Goal: Task Accomplishment & Management: Complete application form

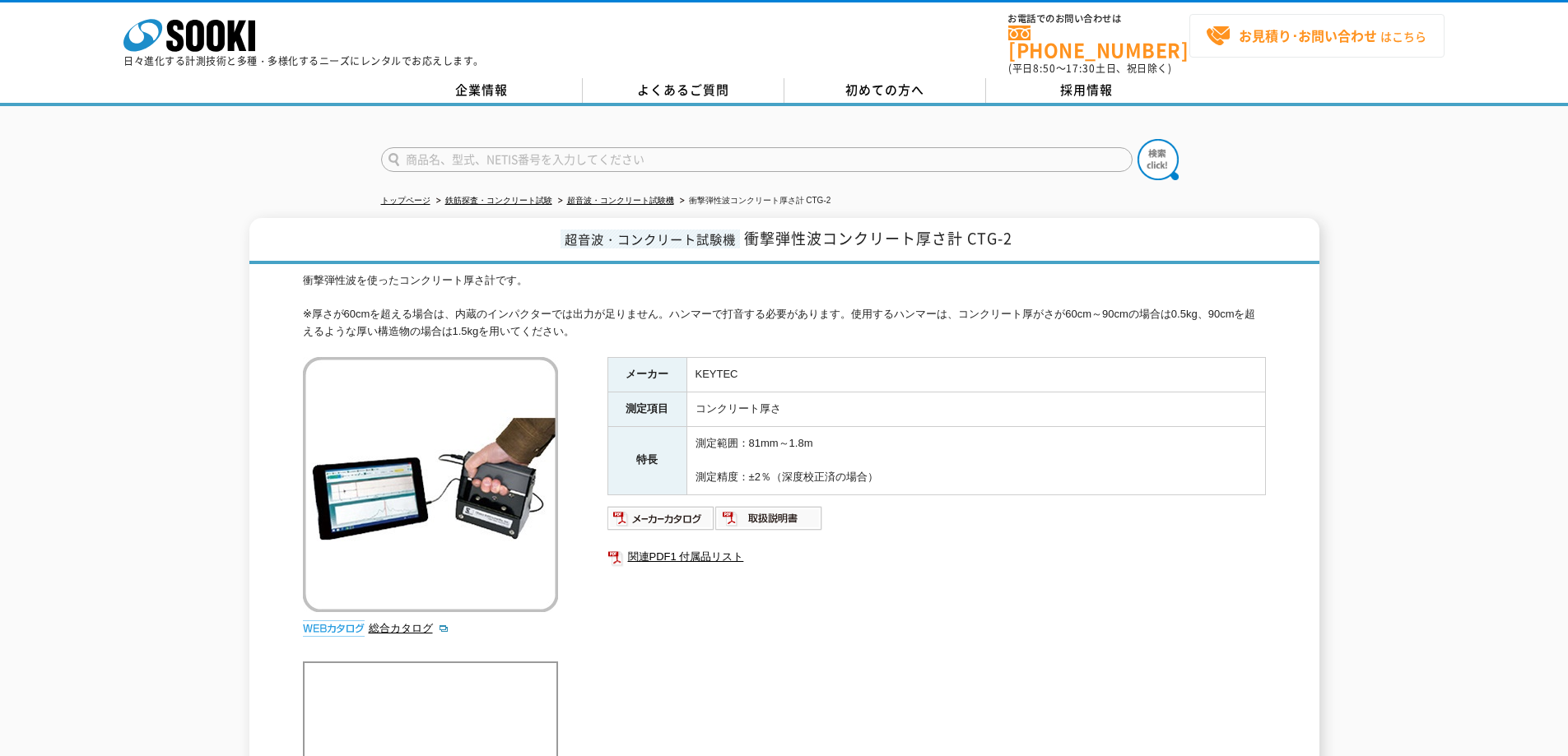
click at [1336, 35] on strong "お見積り･お問い合わせ" at bounding box center [1307, 35] width 138 height 19
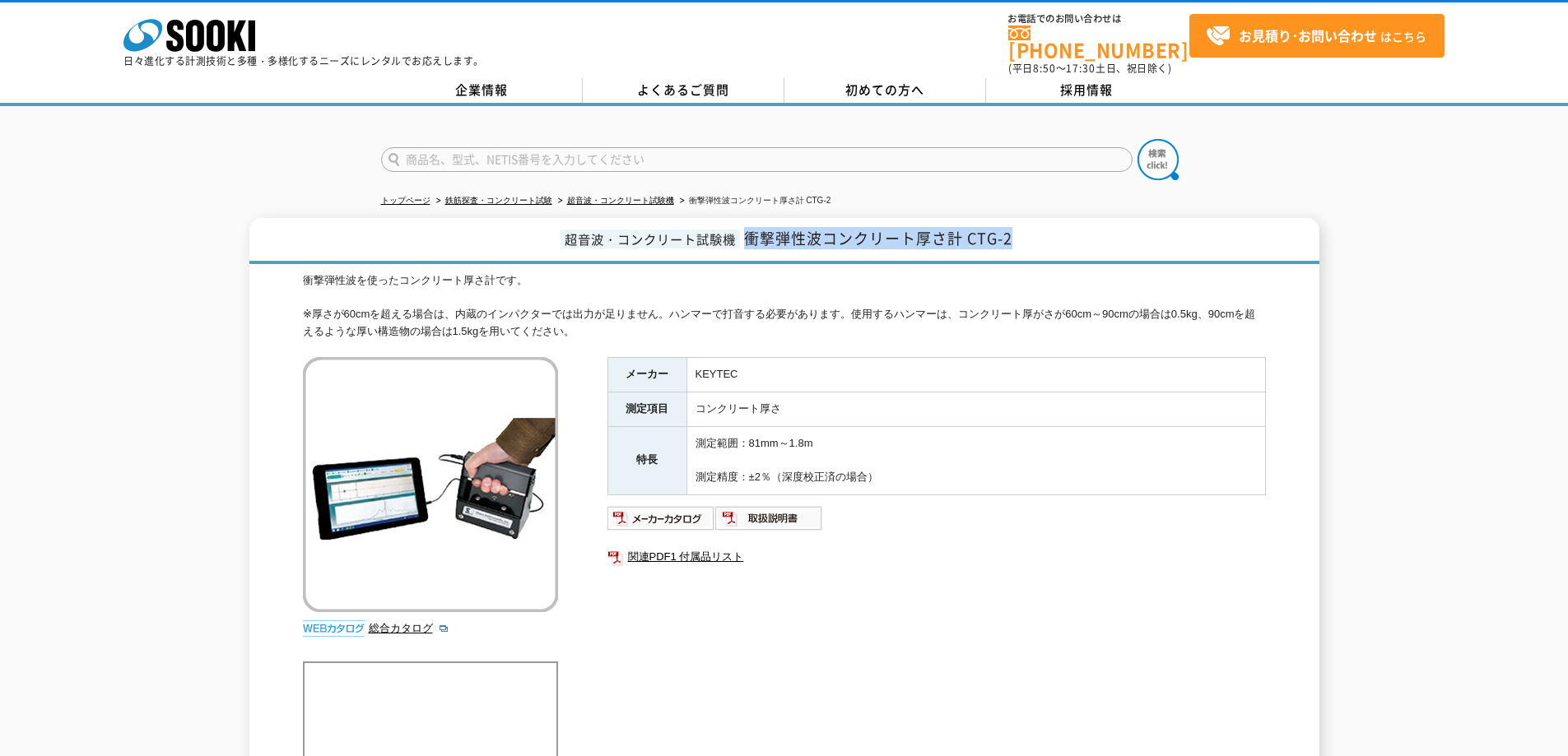
drag, startPoint x: 1031, startPoint y: 232, endPoint x: 747, endPoint y: 236, distance: 284.0
click at [747, 236] on h1 "超音波・コンクリート試験機 衝撃弾性波コンクリート厚さ計 CTG-2" at bounding box center [784, 241] width 1070 height 46
copy span "衝撃弾性波コンクリート厚さ計 CTG-2"
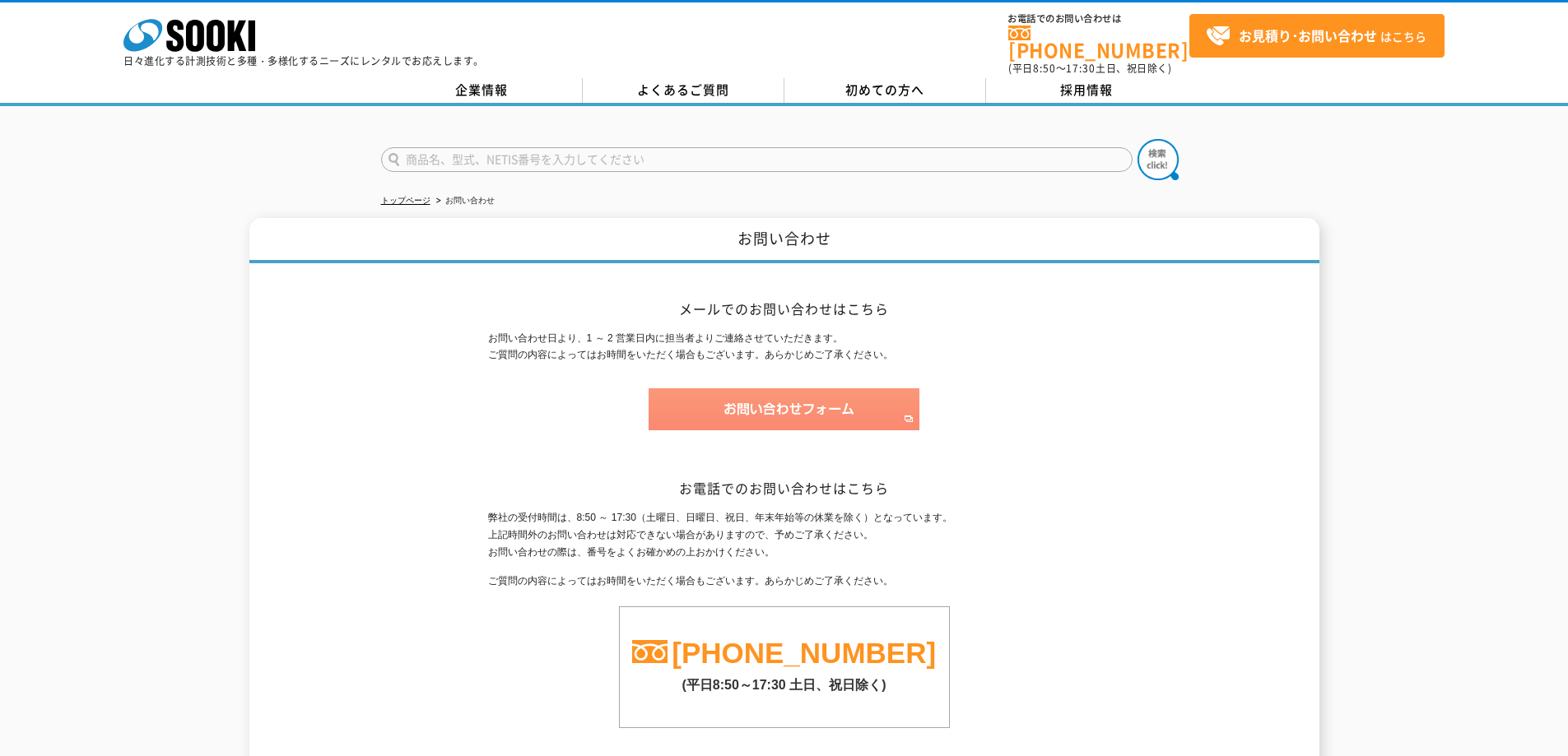
click at [753, 411] on img at bounding box center [784, 408] width 271 height 42
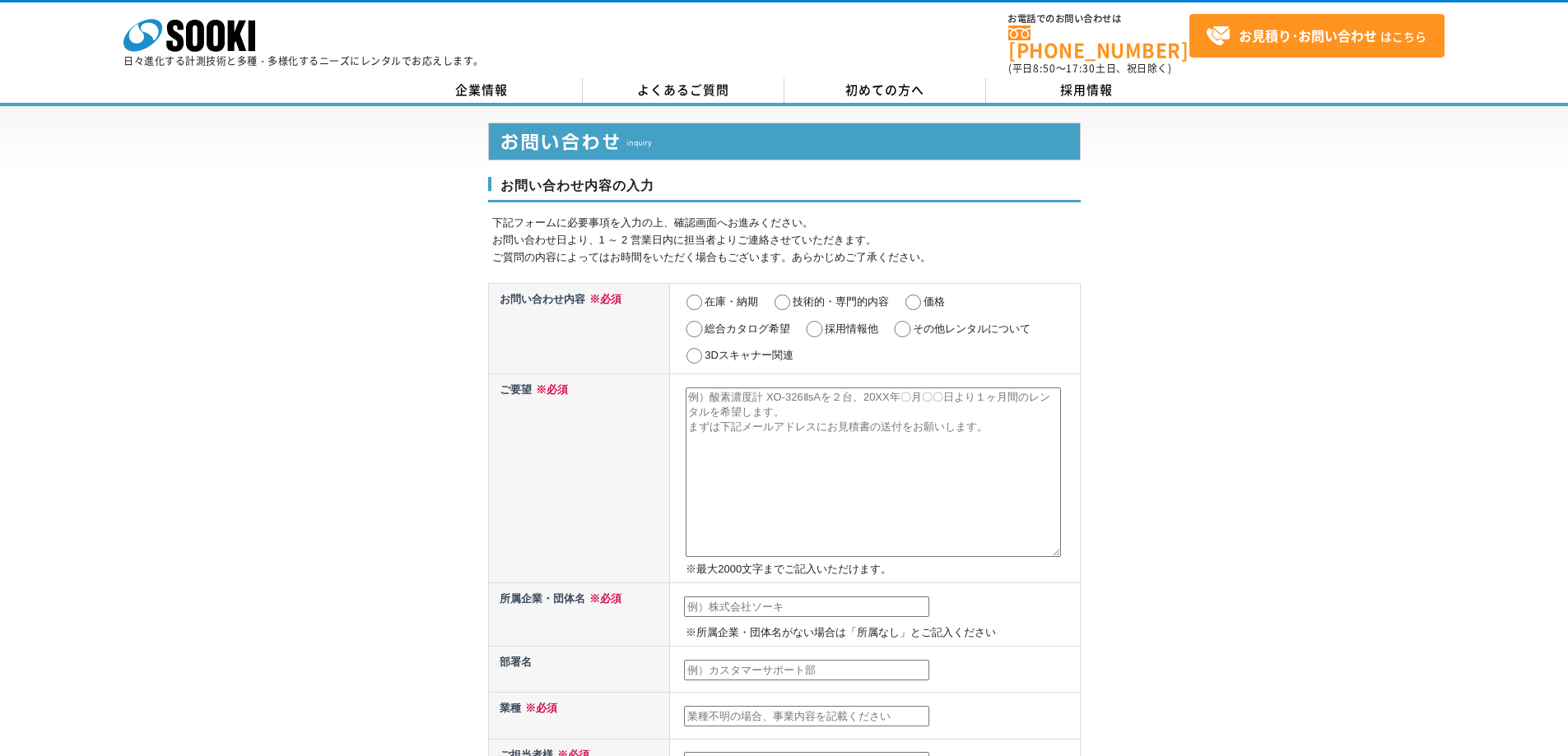
click at [715, 295] on label "在庫・納期" at bounding box center [730, 301] width 53 height 13
click at [704, 294] on input "在庫・納期" at bounding box center [694, 302] width 20 height 16
radio input "true"
click at [856, 387] on textarea at bounding box center [873, 472] width 375 height 170
paste textarea "衝撃弾性波コンクリート厚さ計 CTG-2"
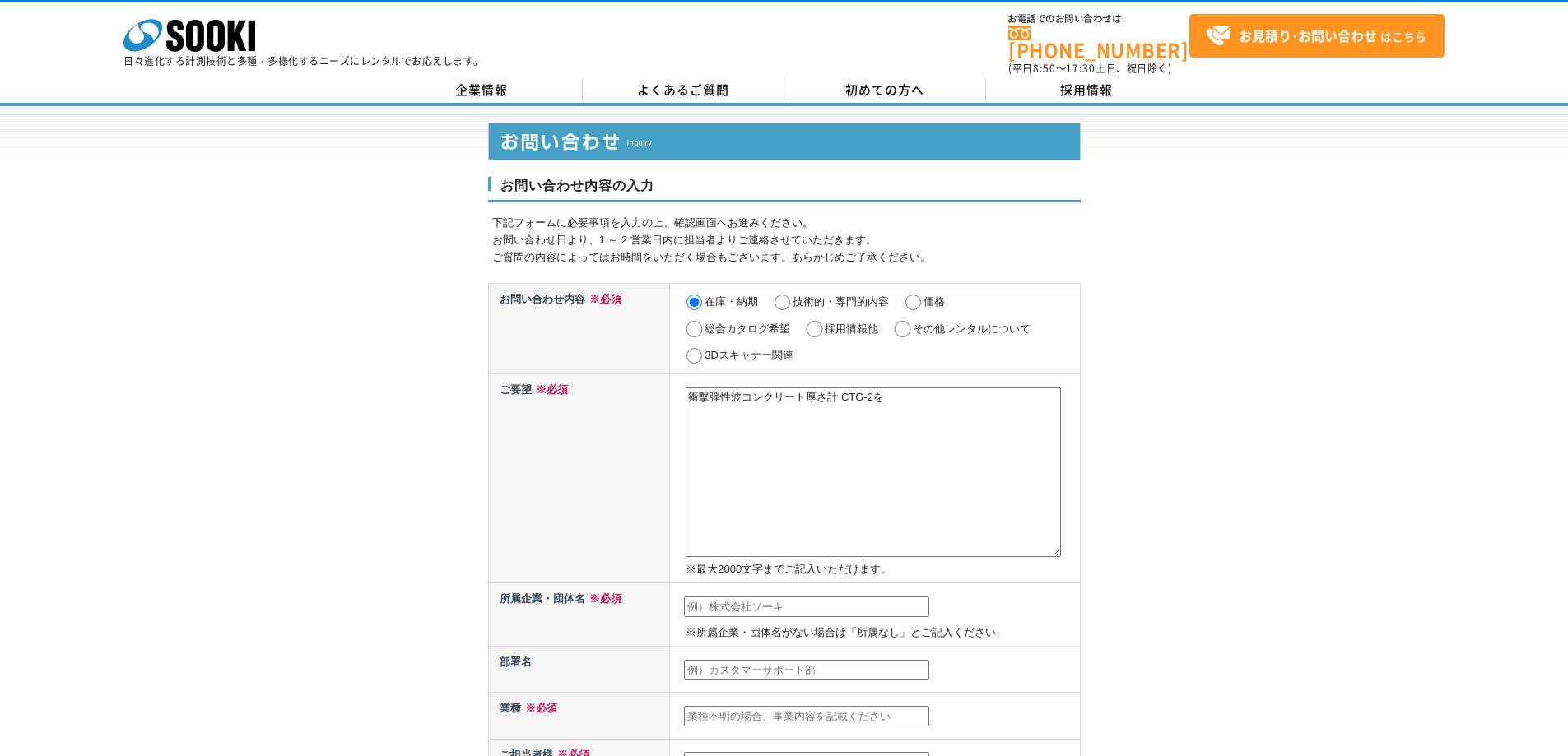
type textarea "衝撃弾性波コンクリート厚さ計 CTG-2"
drag, startPoint x: 882, startPoint y: 390, endPoint x: 637, endPoint y: 377, distance: 245.3
click at [637, 377] on tr "ご要望 ※必須 衝撃弾性波コンクリート厚さ計 CTG-2 ※最大2000文字までご記入いただけます。" at bounding box center [784, 478] width 592 height 209
click at [861, 429] on textarea at bounding box center [873, 472] width 375 height 170
paste textarea "衝撃弾性波コンクリート厚さ計 CTG-2を１台、最短納期で14日のレンタルを希望します。 緊急の案件でして、見積書と納期を早々にいただけますと幸いです。 よろ…"
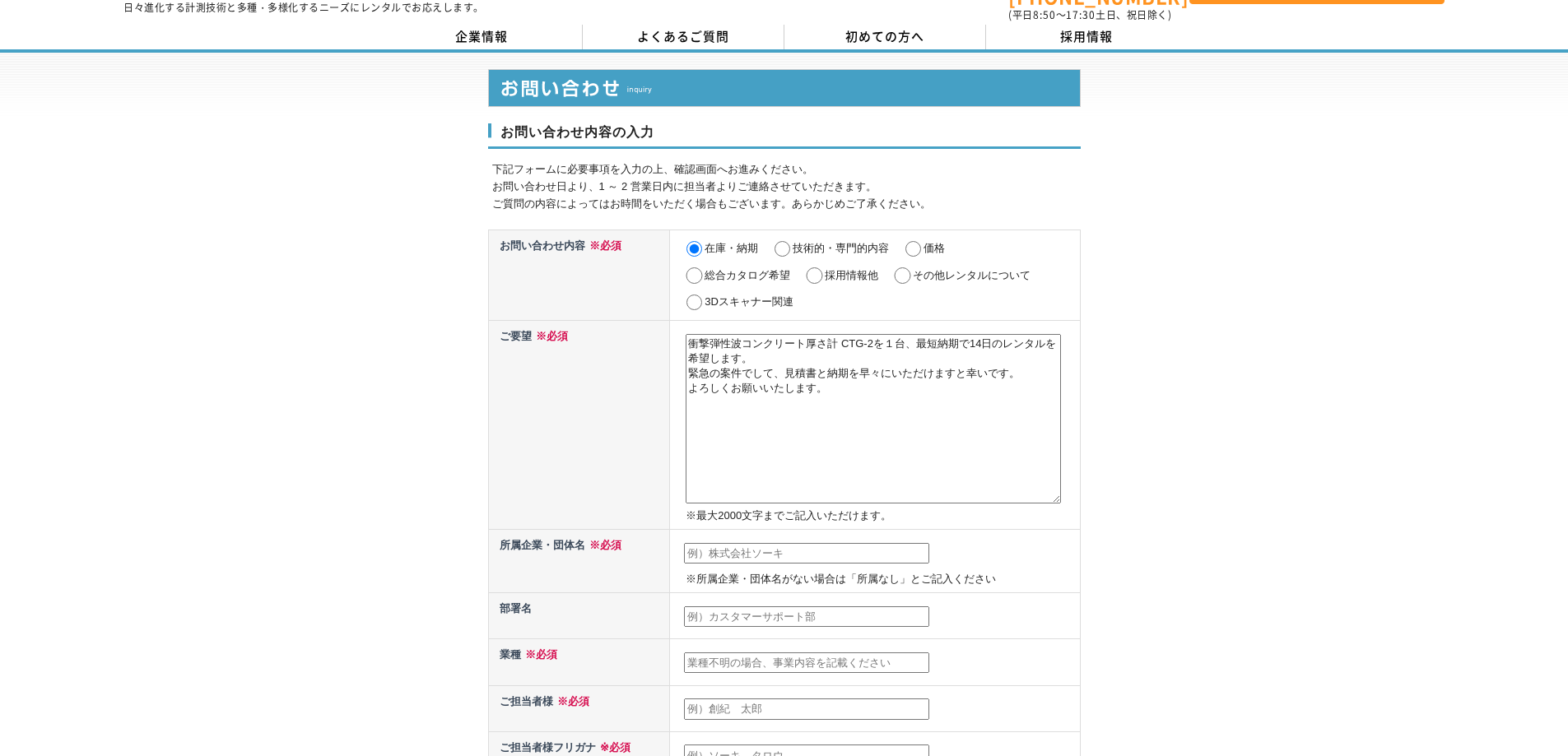
scroll to position [82, 0]
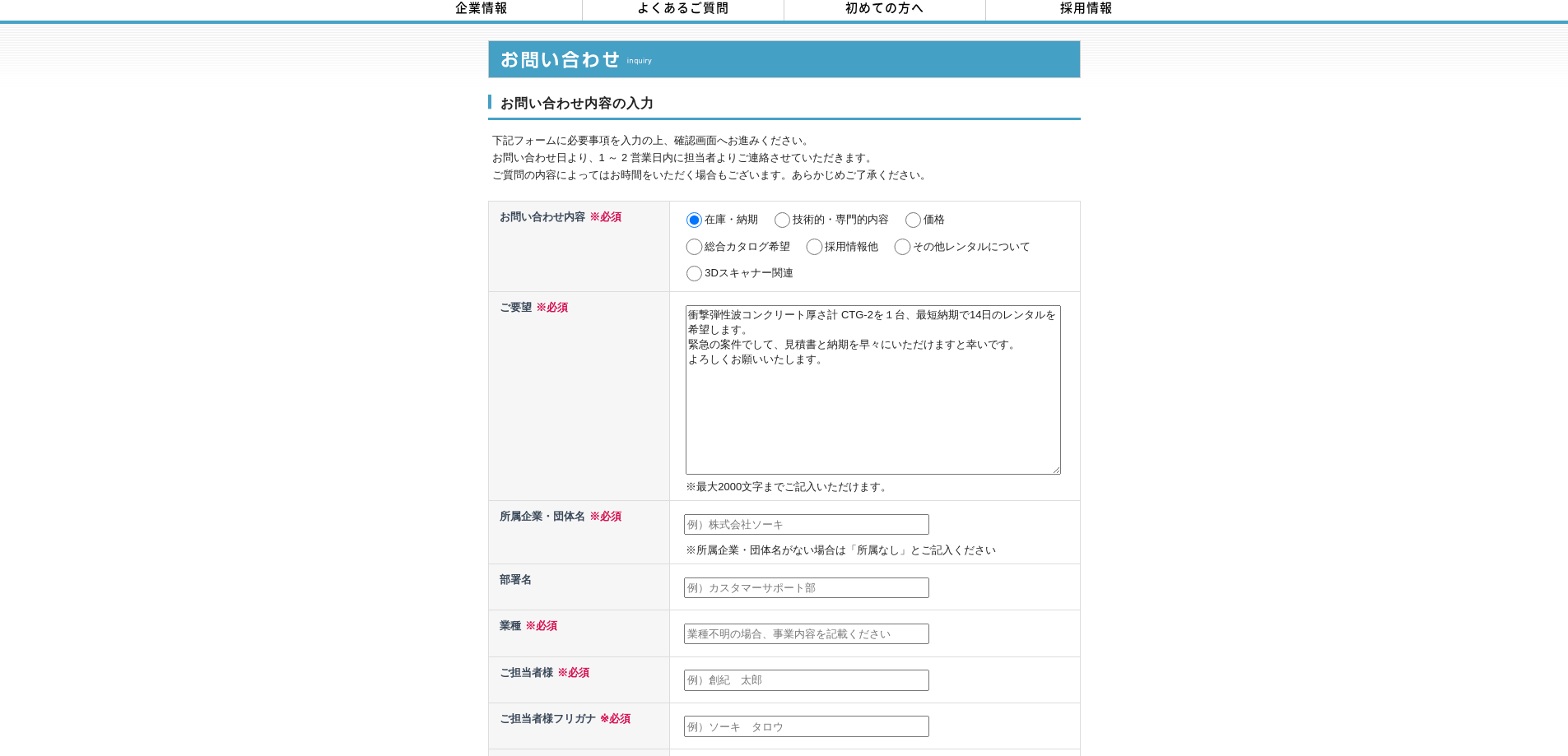
click at [802, 325] on textarea "衝撃弾性波コンクリート厚さ計 CTG-2を１台、最短納期で14日のレンタルを希望します。 緊急の案件でして、見積書と納期を早々にいただけますと幸いです。 よろ…" at bounding box center [873, 390] width 375 height 170
type textarea "衝撃弾性波コンクリート厚さ計 CTG-2を１台、最短納期で14日のレンタルを希望します。緊急の案件でして、見積書と納期を早々にいただけますと幸いです。よろしく…"
click at [769, 515] on input "text" at bounding box center [807, 524] width 245 height 21
type input "鹿島建設株式会社"
click at [800, 577] on input "text" at bounding box center [807, 588] width 245 height 21
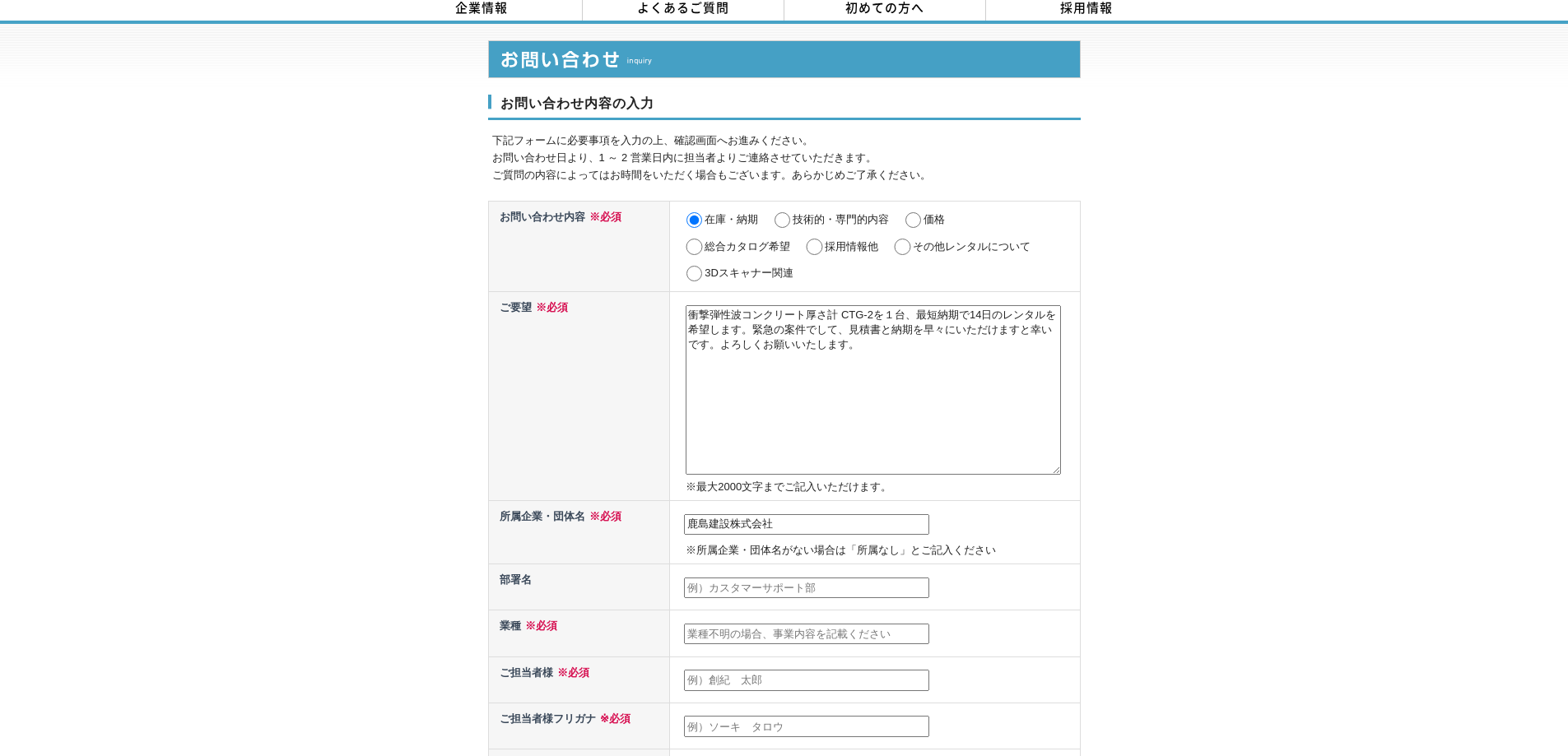
type input "技術研究所 土質・地盤グループ"
click at [776, 624] on input "text" at bounding box center [807, 634] width 245 height 21
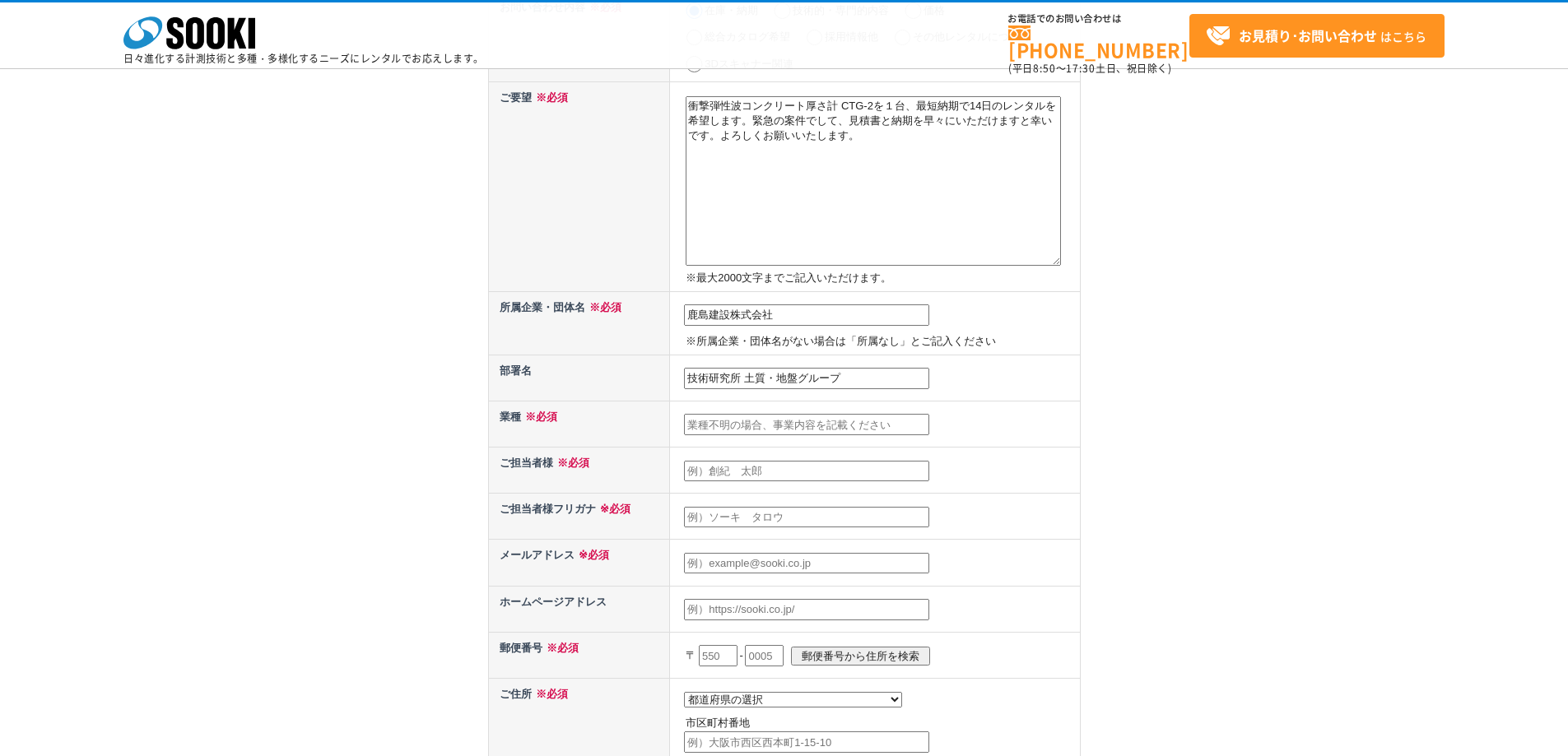
scroll to position [329, 0]
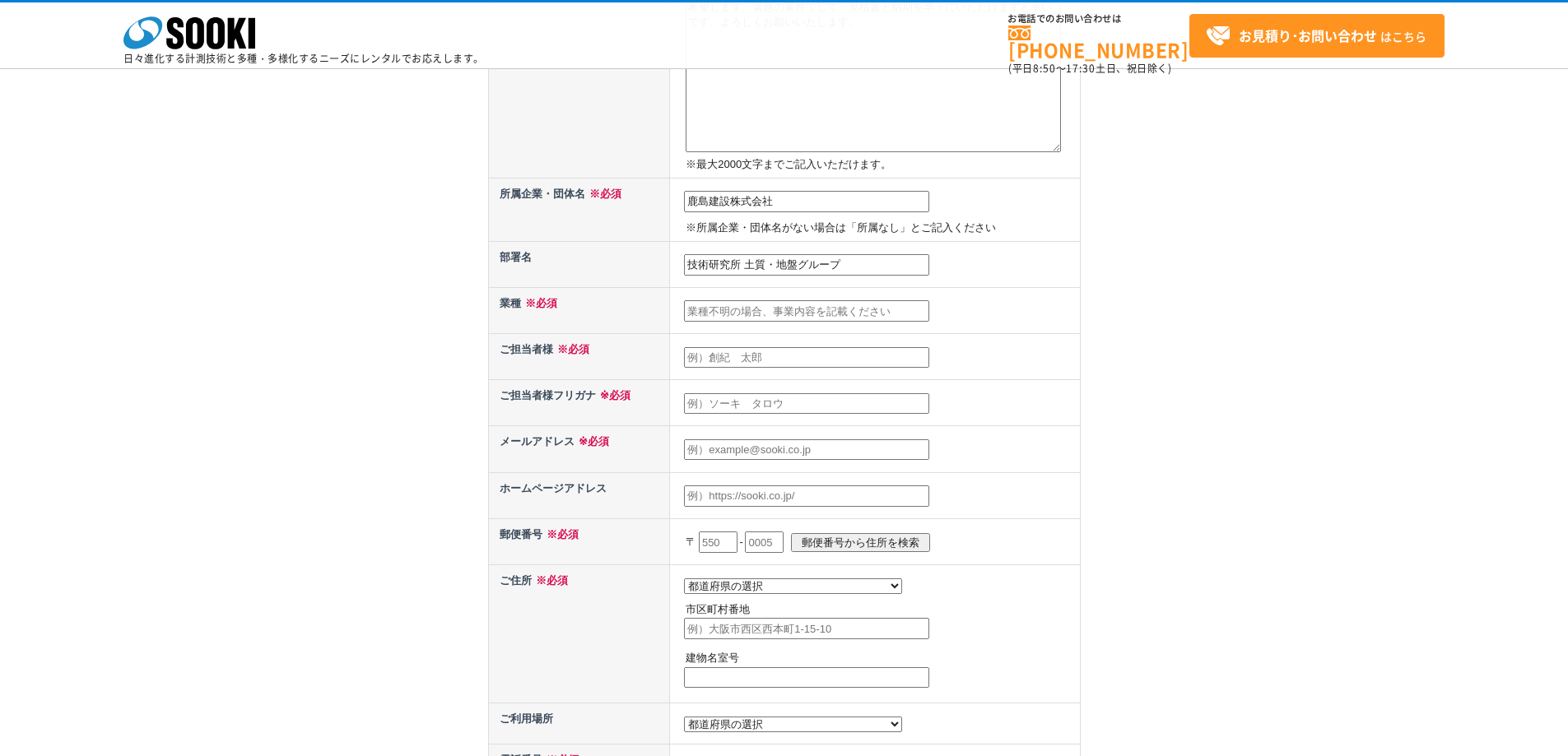
click at [789, 306] on input "text" at bounding box center [807, 311] width 245 height 21
type input "総合建設業"
type input "大林　優也"
type input "オオバヤシ　ユウヤ"
type input "obayasyu@kajima.com"
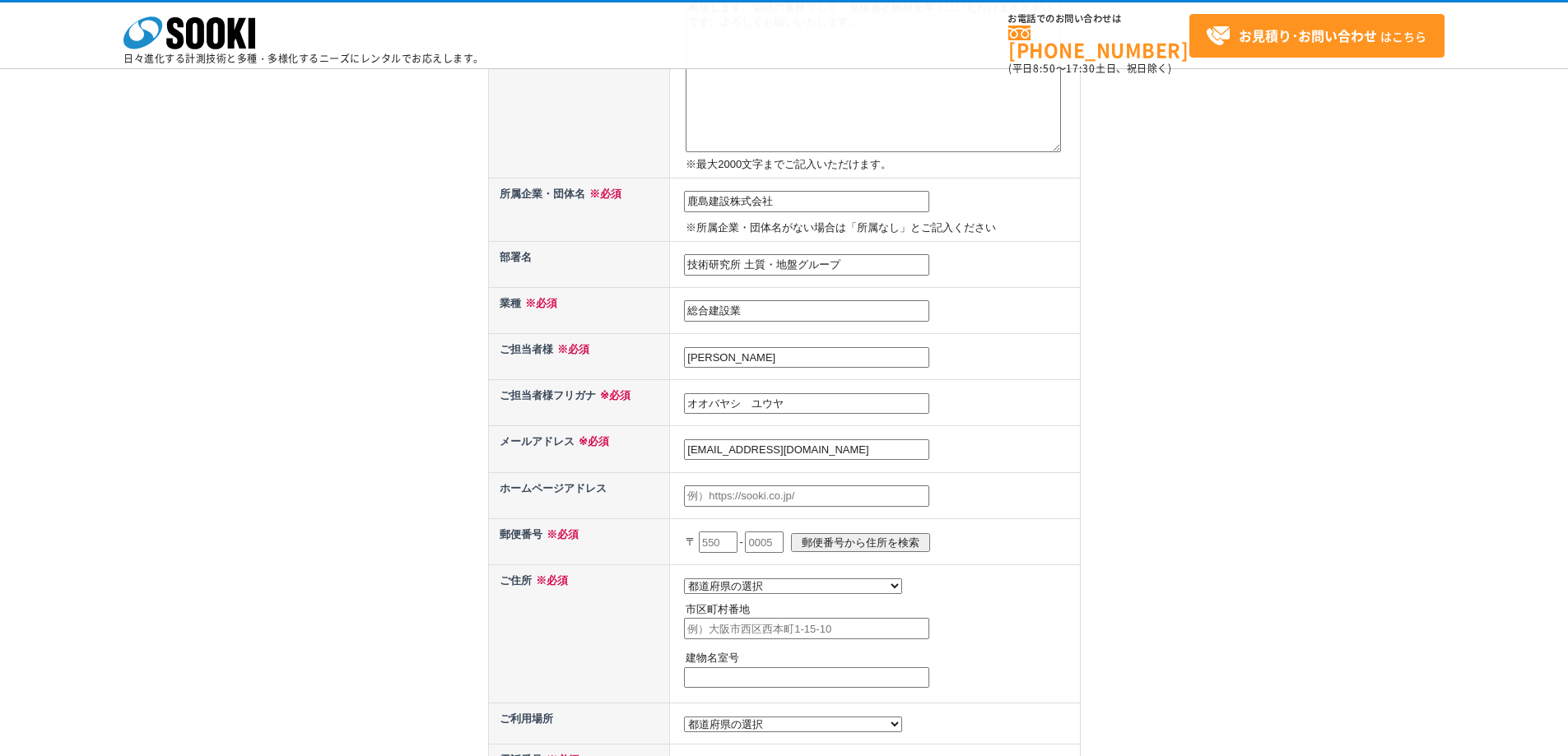
click at [714, 556] on p "〒 - 郵便番号から住所を検索" at bounding box center [881, 542] width 390 height 36
drag, startPoint x: 716, startPoint y: 546, endPoint x: 726, endPoint y: 543, distance: 10.4
click at [726, 543] on input "text" at bounding box center [718, 542] width 39 height 21
click at [705, 544] on input "text" at bounding box center [718, 542] width 39 height 21
type input "182"
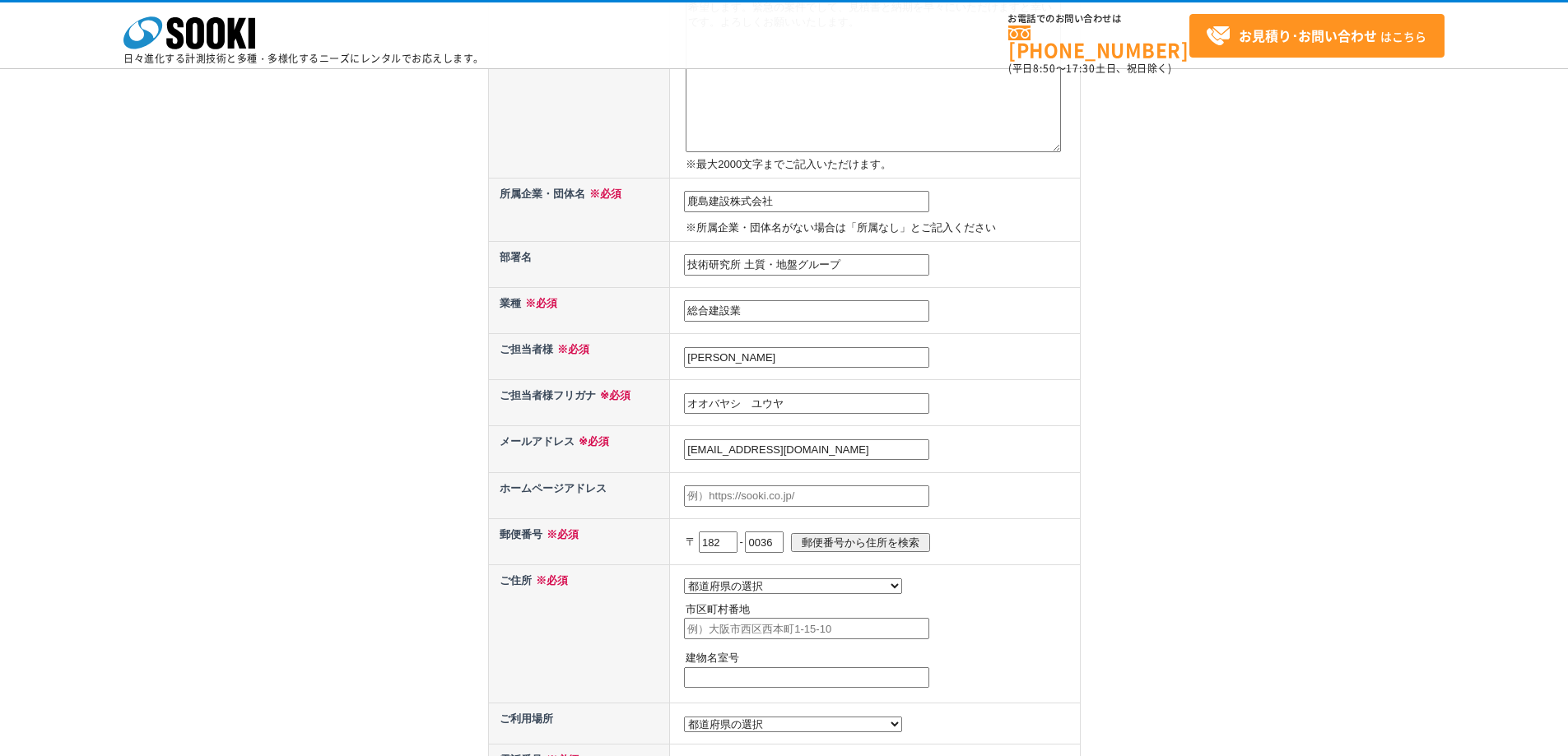
type input "0036"
click at [745, 583] on select "都道府県の選択 北海道 青森県 岩手県 宮城県 秋田県 山形県 福島県 茨城県 栃木県 群馬県 埼玉県 千葉県 東京都 神奈川県 新潟県 富山県 石川県 福井…" at bounding box center [793, 586] width 218 height 15
click at [885, 534] on input "郵便番号から住所を検索" at bounding box center [861, 543] width 139 height 19
select select "13"
click at [814, 638] on input "調布市飛田給" at bounding box center [807, 629] width 245 height 21
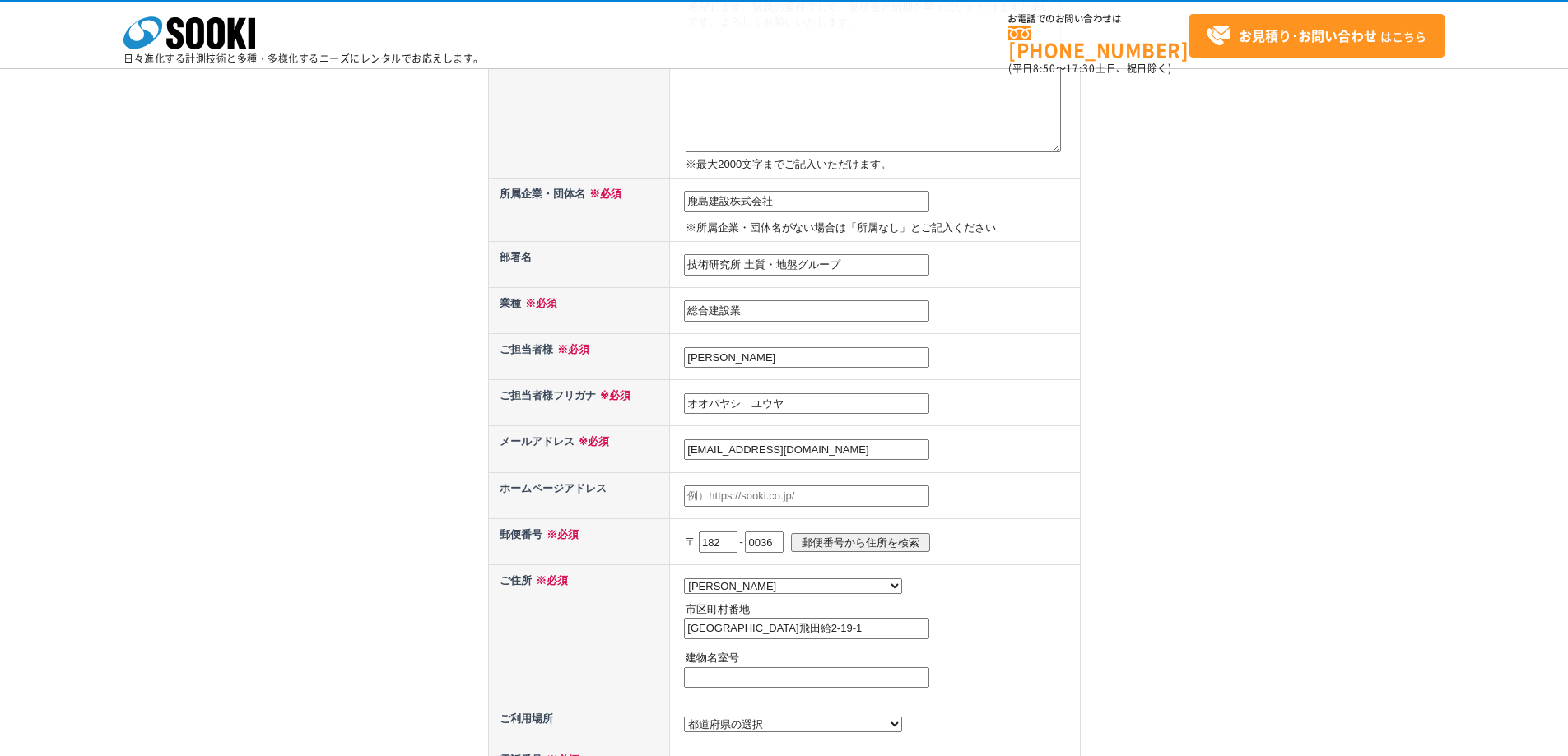
type input "調布市飛田給2-19-1"
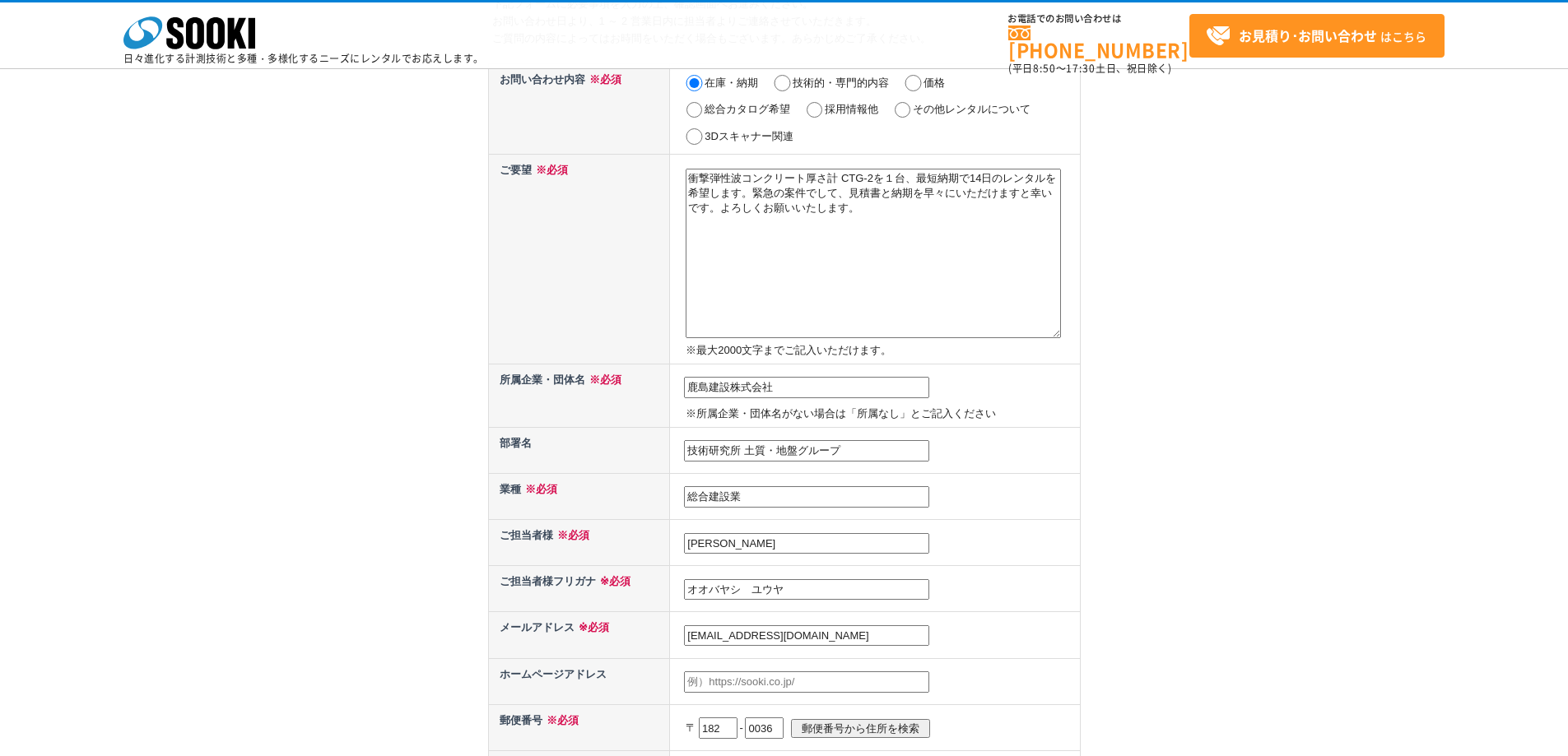
scroll to position [120, 0]
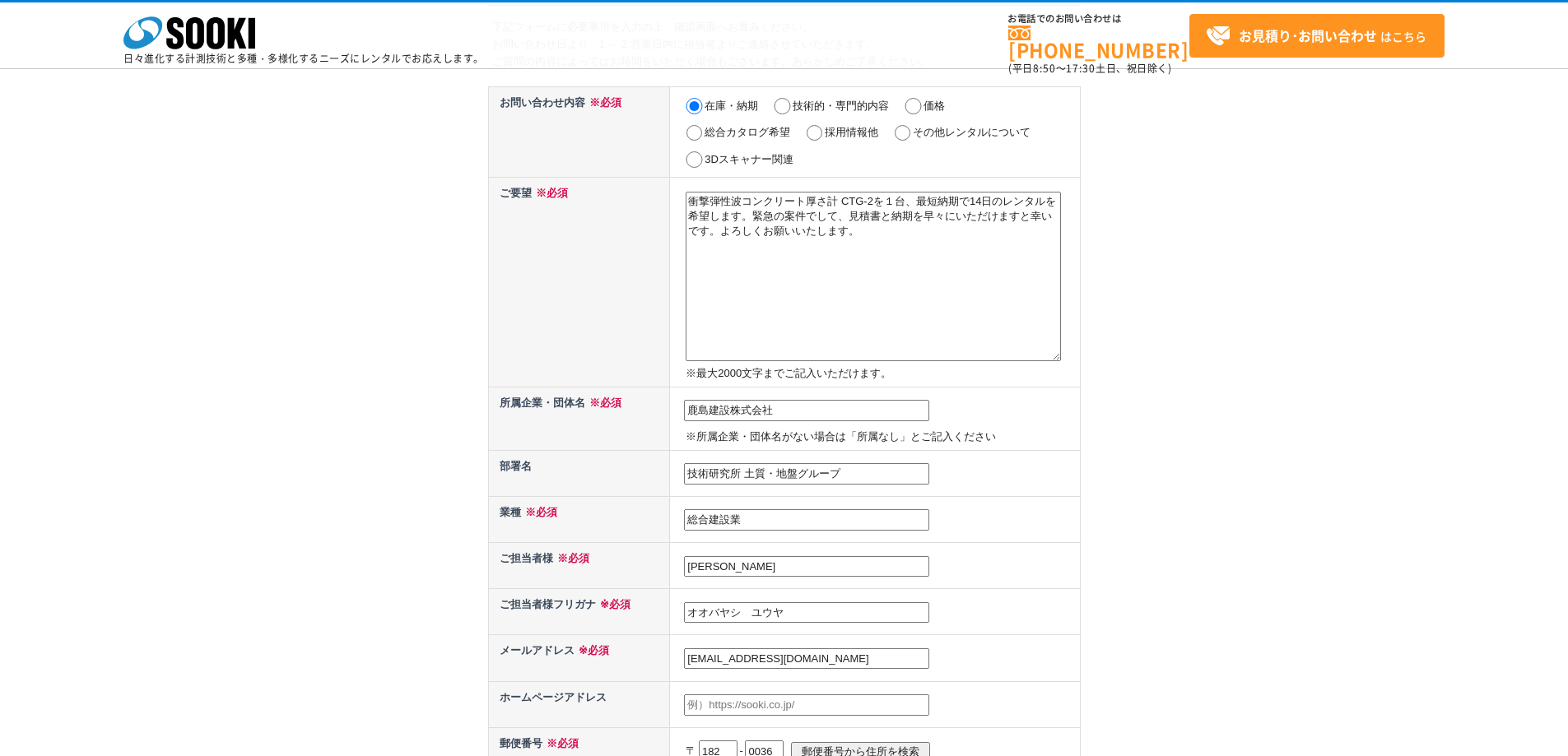
click at [925, 278] on textarea "衝撃弾性波コンクリート厚さ計 CTG-2を１台、最短納期で14日のレンタルを希望します。緊急の案件でして、見積書と納期を早々にいただけますと幸いです。よろしく…" at bounding box center [873, 277] width 375 height 170
click at [761, 220] on textarea "衝撃弾性波コンクリート厚さ計 CTG-2を１台、最短納期で14日のレンタルを希望します。緊急の案件でして、見積書と納期を早々にいただけますと幸いです。よろしく…" at bounding box center [873, 277] width 375 height 170
click at [836, 218] on textarea "衝撃弾性波コンクリート厚さ計 CTG-2を１台、最短納期で14日のレンタルを希望します。納品場所は住所です。緊急の案件でして、見積書と納期を早々にいただけます…" at bounding box center [873, 277] width 375 height 170
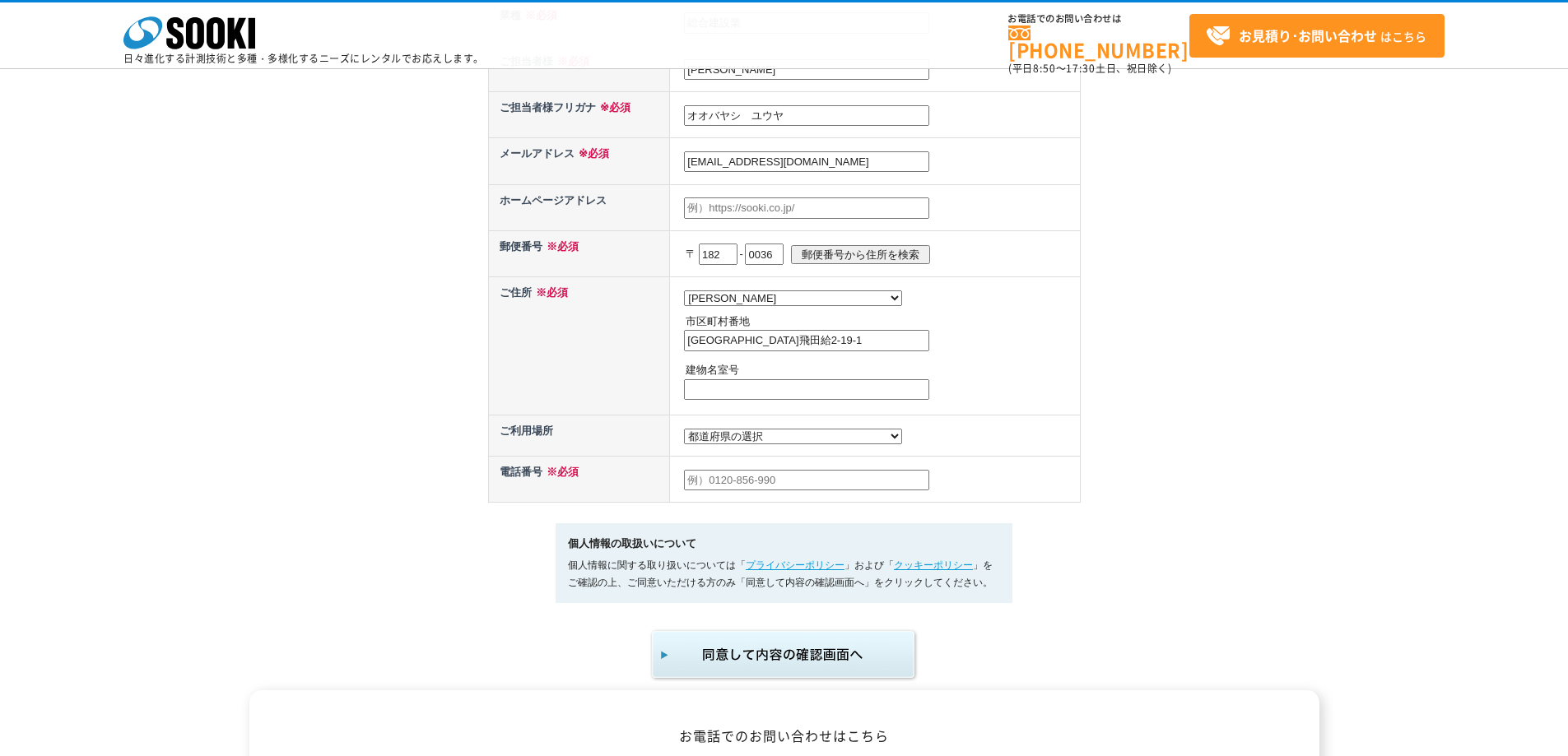
scroll to position [614, 0]
type textarea "衝撃弾性波コンクリート厚さ計 CTG-2を１台、最短納期で14日のレンタルを希望します。納品場所は住所（飛田給）です。緊急の案件でして、見積書と納期を早々にい…"
click at [742, 445] on select "都道府県の選択 利用場所未定 北海道 青森県 岩手県 宮城県 秋田県 山形県 福島県 茨城県 栃木県 群馬県 埼玉県 千葉県 東京都 神奈川県 新潟県 富山県…" at bounding box center [793, 439] width 218 height 15
click at [742, 443] on select "都道府県の選択 利用場所未定 北海道 青森県 岩手県 宮城県 秋田県 山形県 福島県 茨城県 栃木県 群馬県 埼玉県 千葉県 東京都 神奈川県 新潟県 富山県…" at bounding box center [793, 439] width 218 height 15
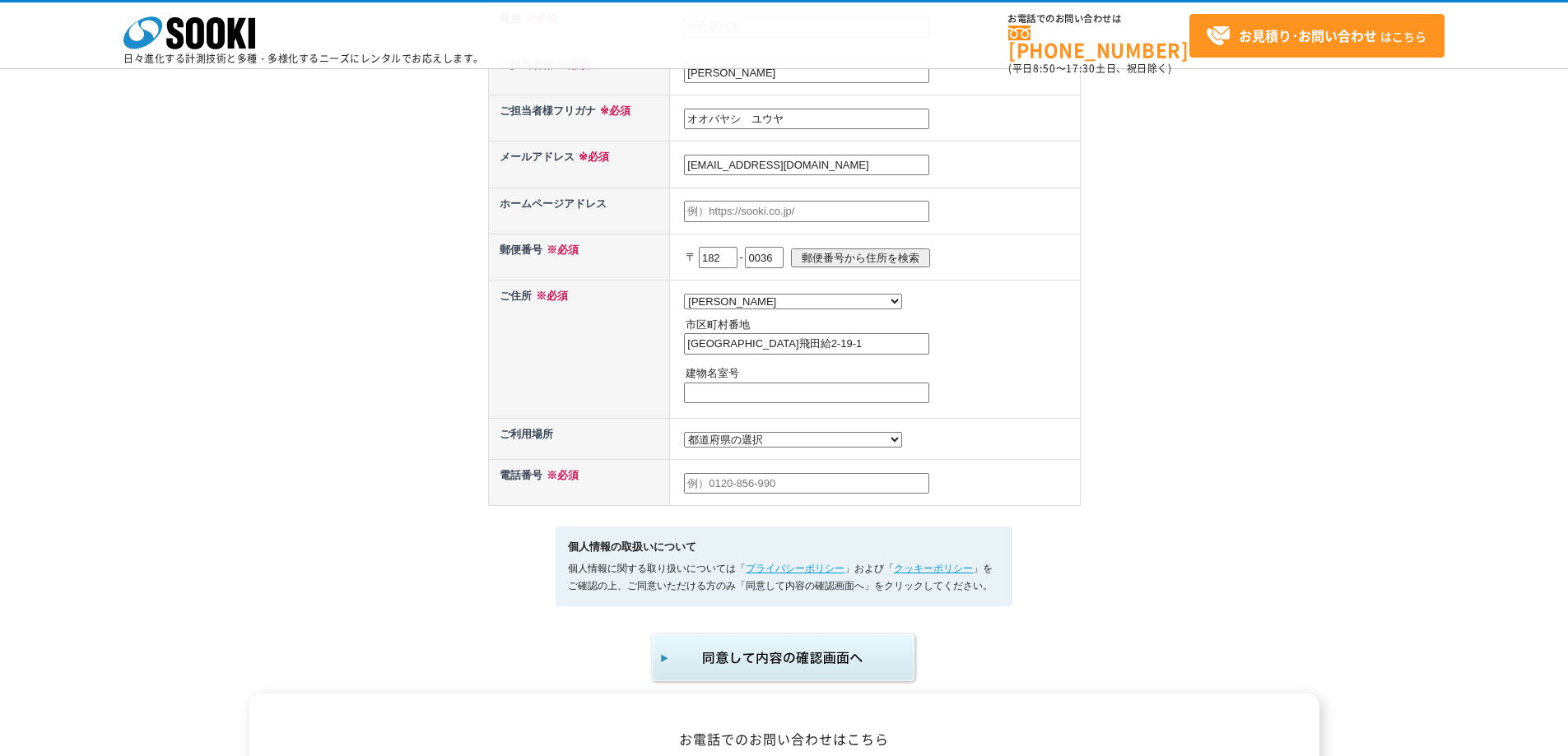
select select "13"
click at [684, 436] on select "都道府県の選択 利用場所未定 北海道 青森県 岩手県 宮城県 秋田県 山形県 福島県 茨城県 栃木県 群馬県 埼玉県 千葉県 東京都 神奈川県 新潟県 富山県…" at bounding box center [793, 439] width 218 height 15
click at [754, 505] on td at bounding box center [874, 482] width 410 height 46
click at [755, 494] on input "text" at bounding box center [807, 484] width 245 height 21
type input "090-2242-4813"
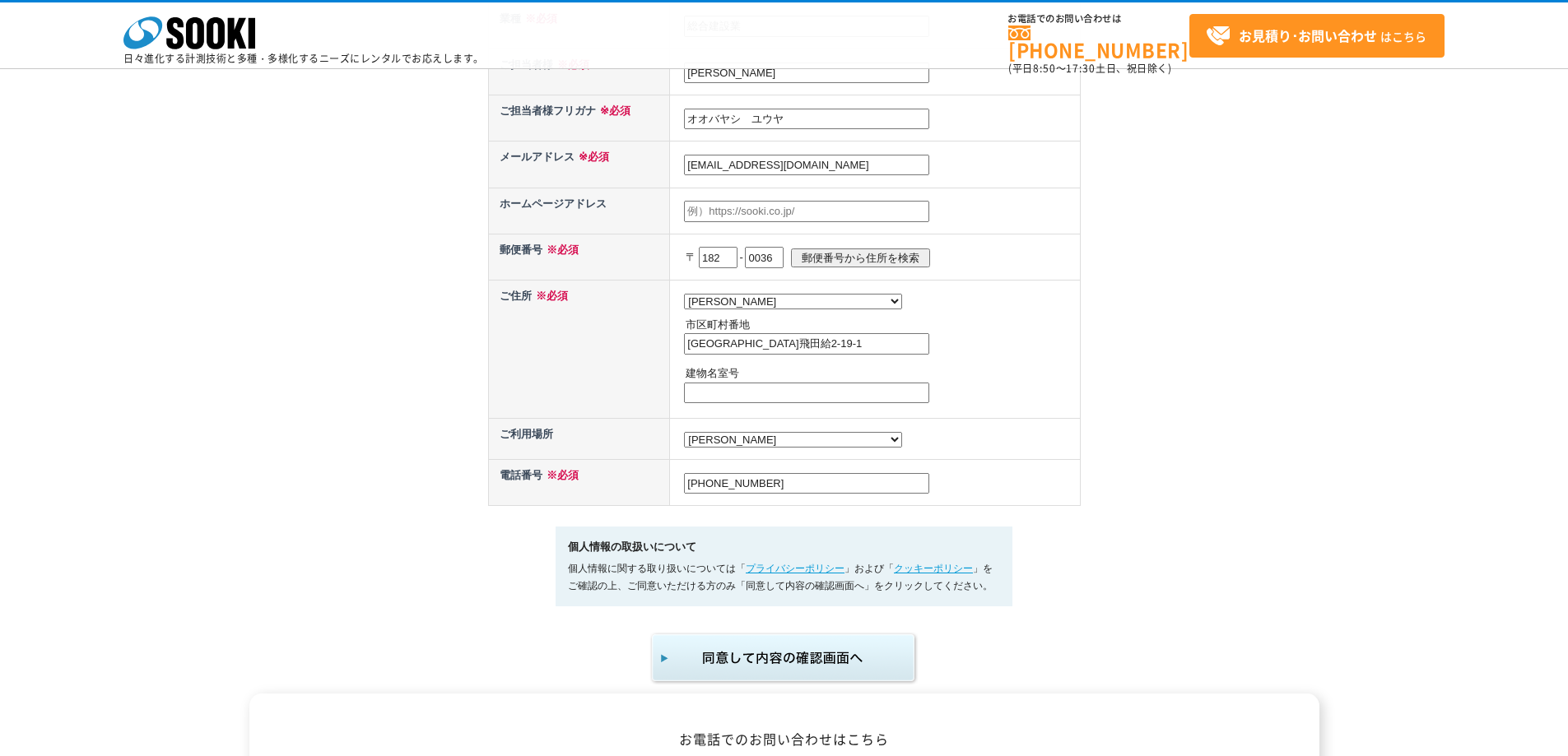
scroll to position [531, 0]
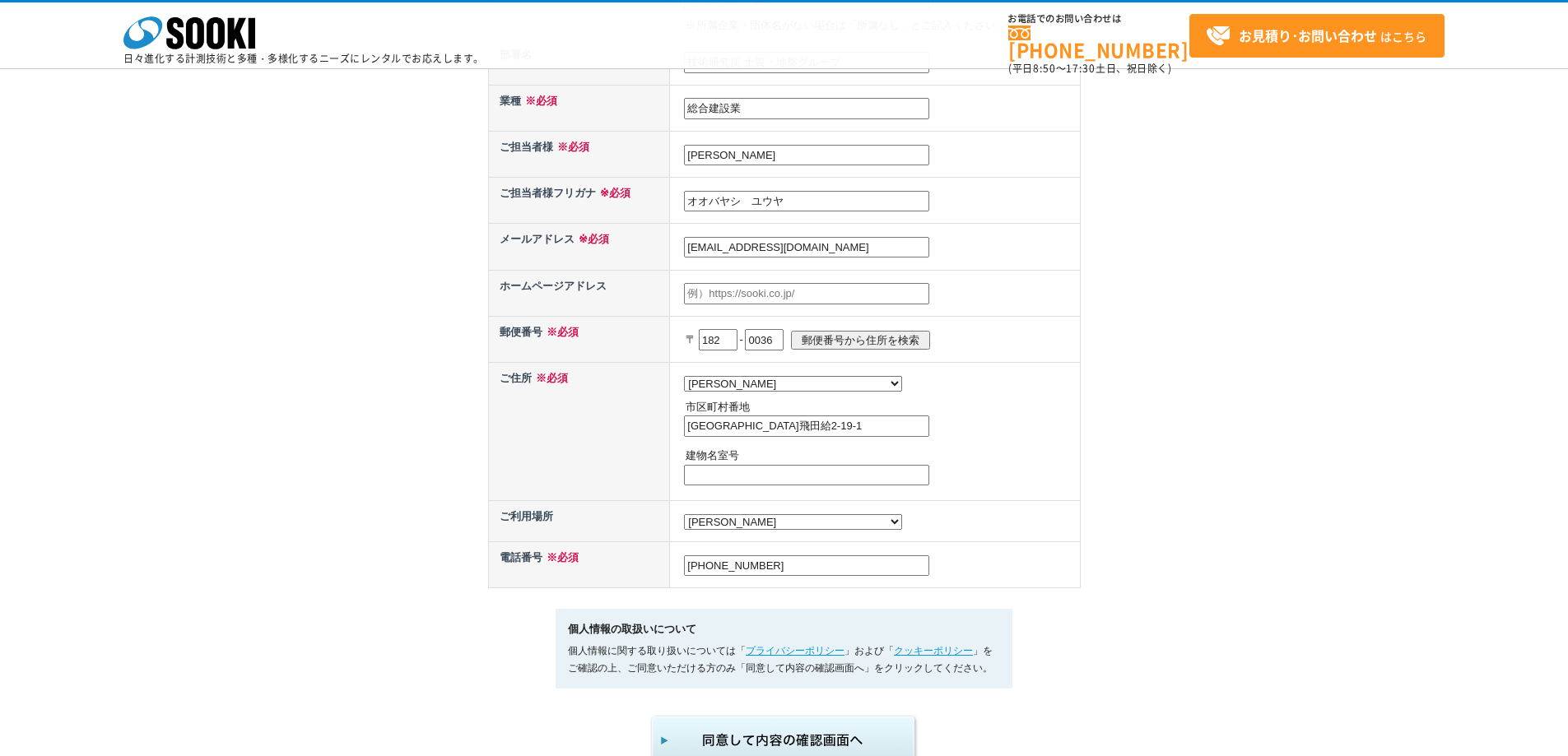
click at [798, 738] on img "submit" at bounding box center [784, 741] width 270 height 54
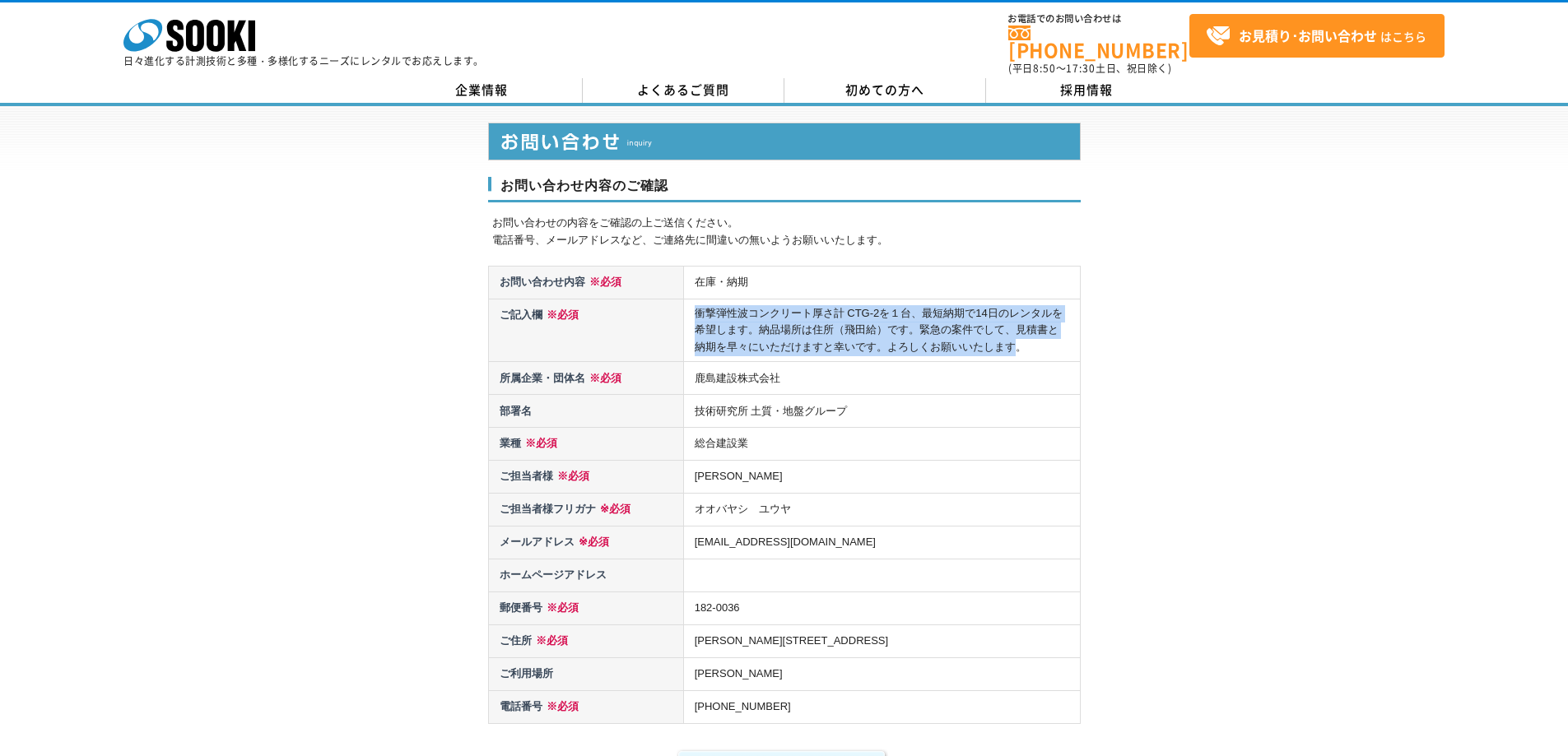
drag, startPoint x: 1009, startPoint y: 341, endPoint x: 689, endPoint y: 305, distance: 322.0
click at [689, 305] on td "衝撃弾性波コンクリート厚さ計 CTG-2を１台、最短納期で14日のレンタルを希望します。納品場所は住所（飛田給）です。緊急の案件でして、見積書と納期を早々にい…" at bounding box center [881, 330] width 397 height 63
copy td "衝撃弾性波コンクリート厚さ計 CTG-2を１台、最短納期で14日のレンタルを希望します。納品場所は住所（飛田給）です。緊急の案件でして、見積書と納期を早々にい…"
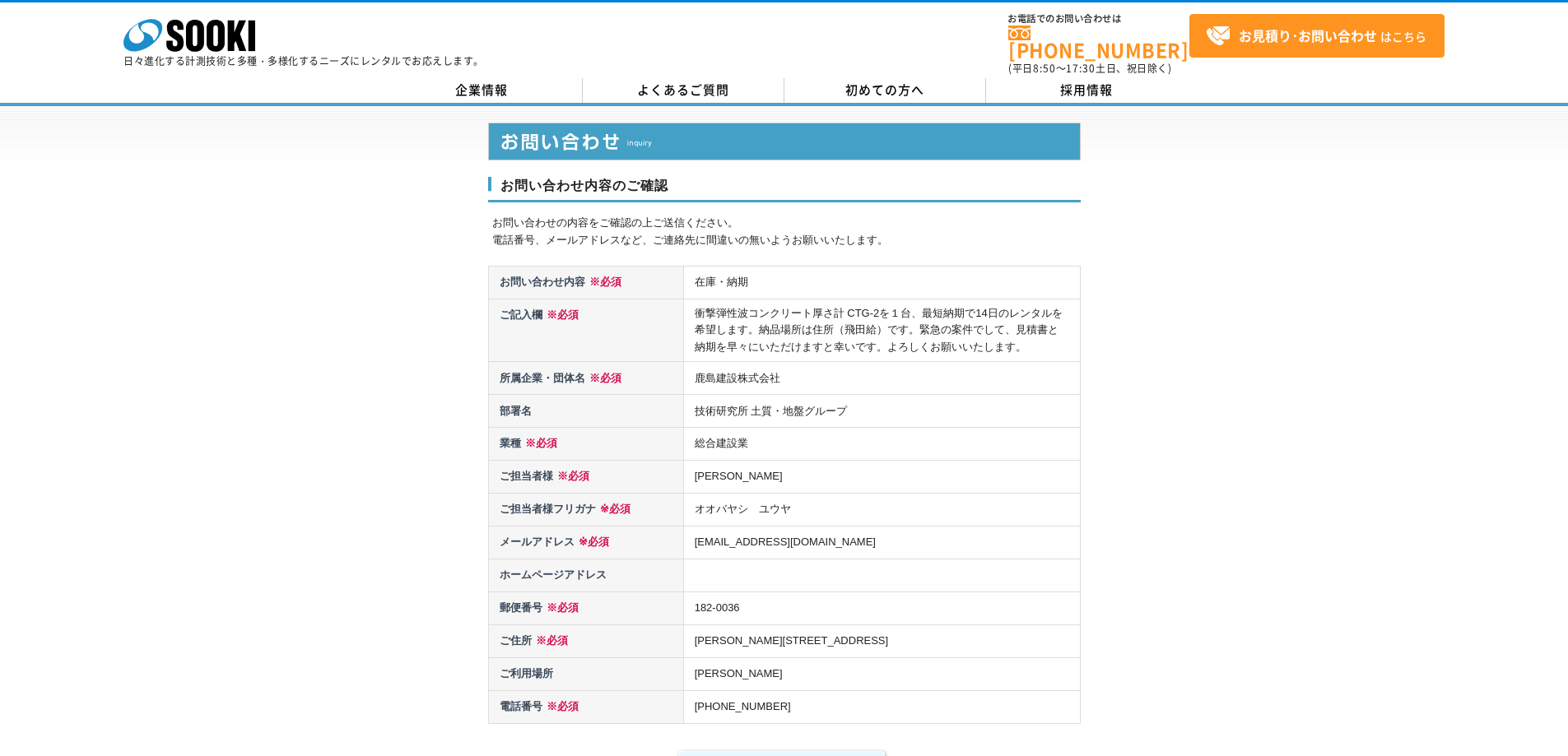
click at [1182, 320] on div "お問い合わせ内容のご確認 お問い合わせの内容をご確認の上ご送信ください。 電話番号、メールアドレスなど、ご連絡先に間違いの無いようお願いいたします。 お問い合…" at bounding box center [784, 455] width 1568 height 697
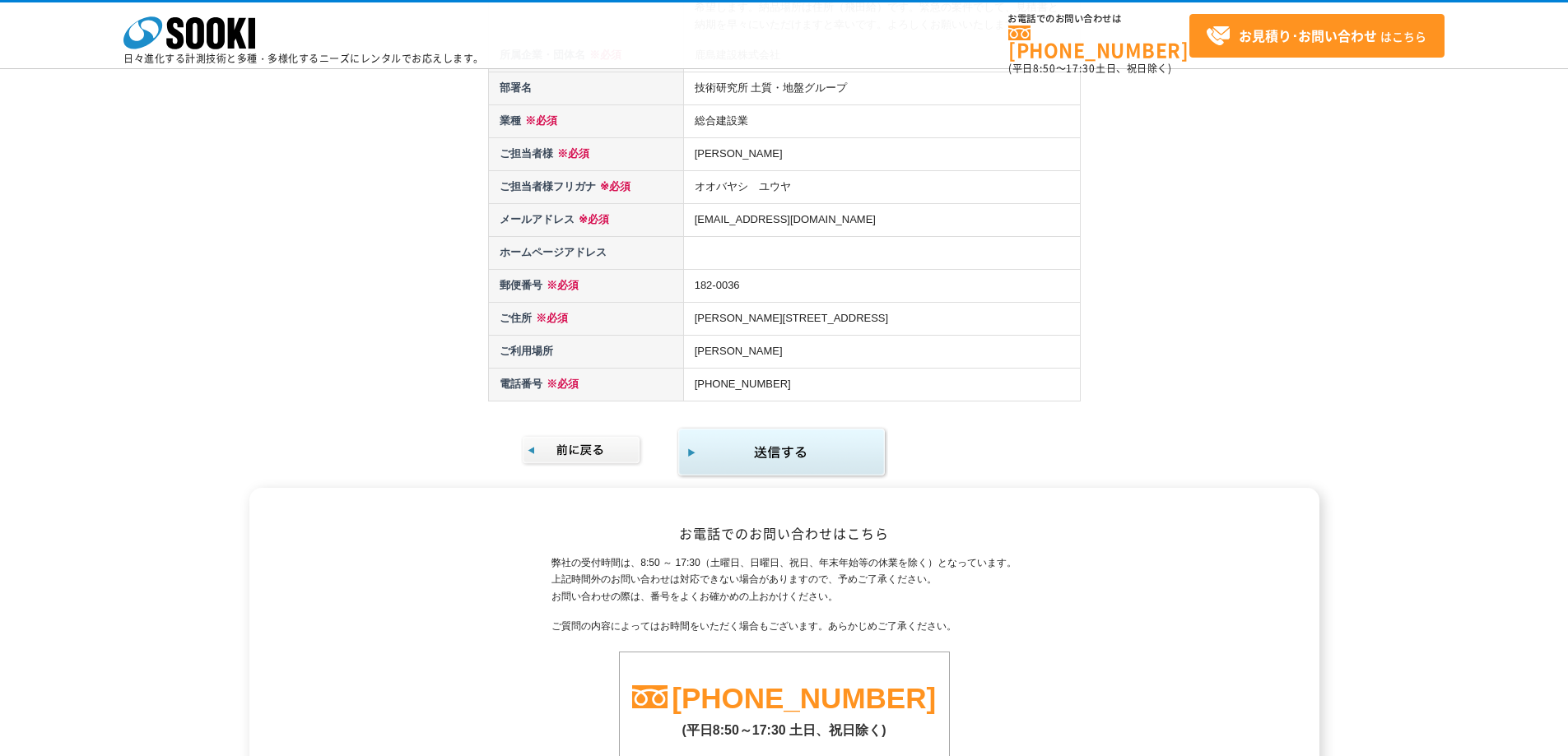
click at [831, 447] on img "submit" at bounding box center [782, 452] width 212 height 53
